Goal: Find specific page/section: Find specific page/section

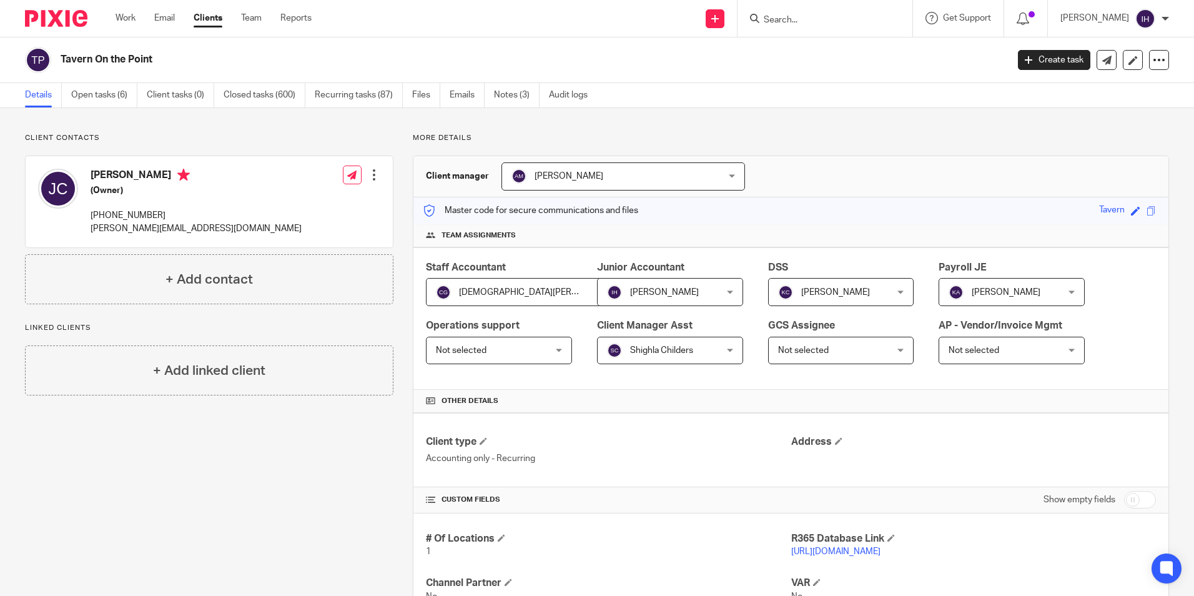
scroll to position [397, 0]
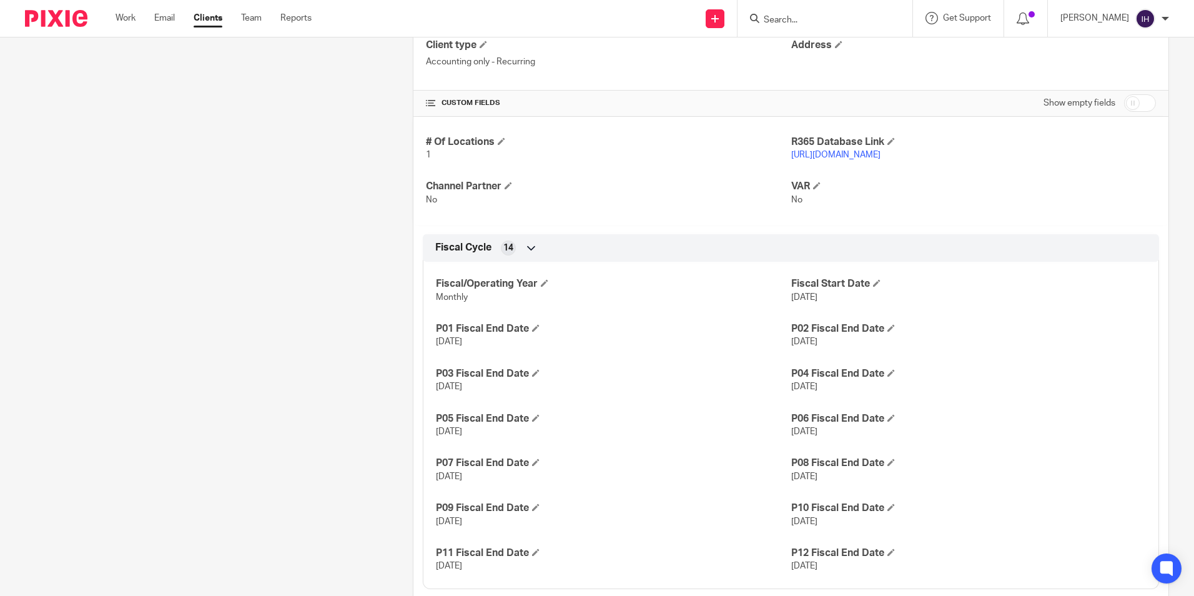
click at [793, 29] on div at bounding box center [825, 18] width 175 height 37
click at [790, 24] on input "Search" at bounding box center [819, 20] width 112 height 11
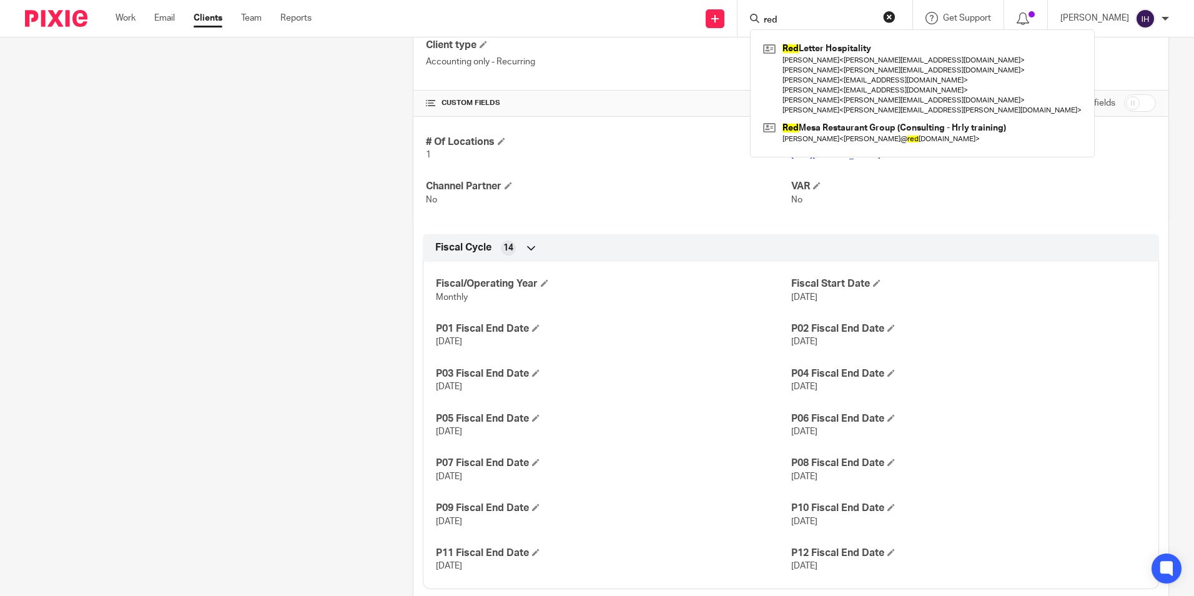
type input "red"
click button "submit" at bounding box center [0, 0] width 0 height 0
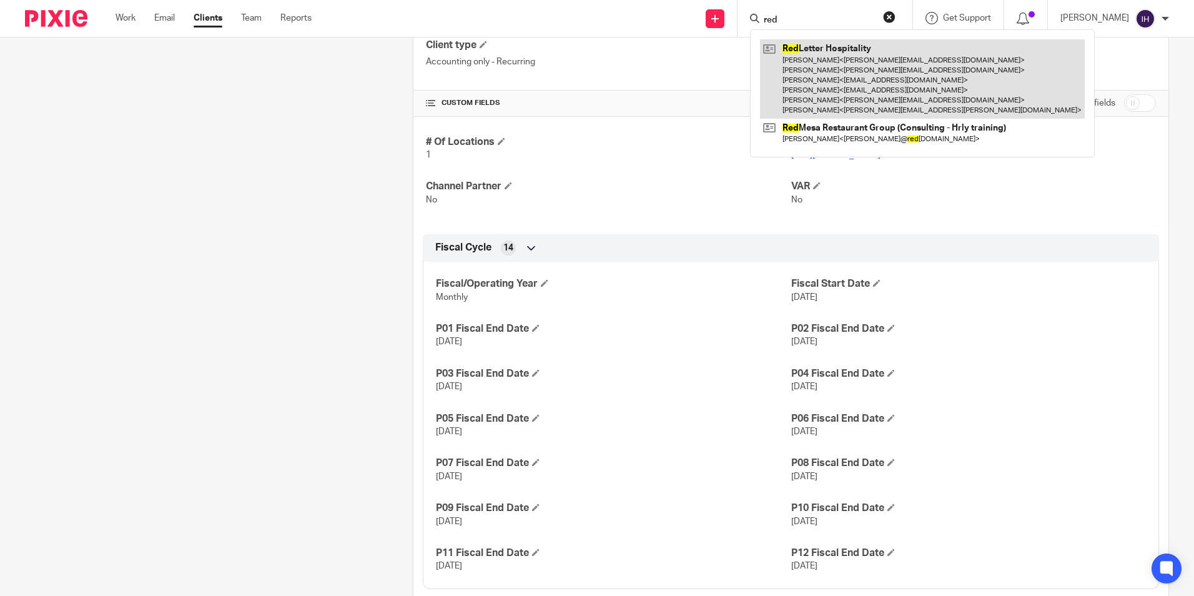
click at [808, 57] on link at bounding box center [922, 78] width 325 height 79
click at [821, 72] on link at bounding box center [922, 78] width 325 height 79
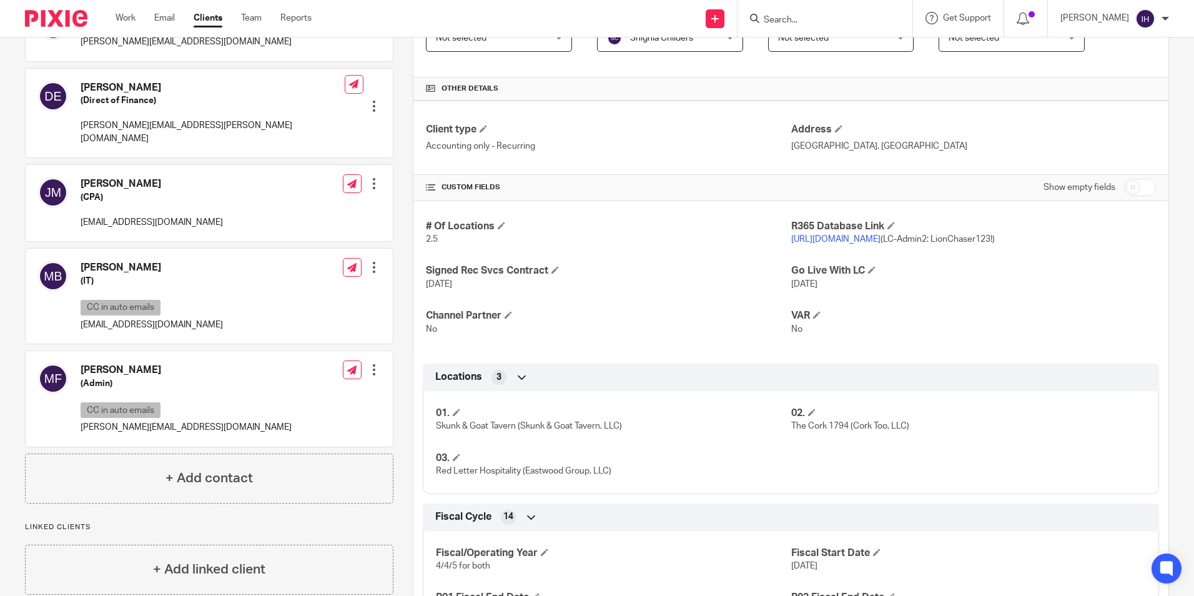
scroll to position [375, 0]
